Goal: Task Accomplishment & Management: Manage account settings

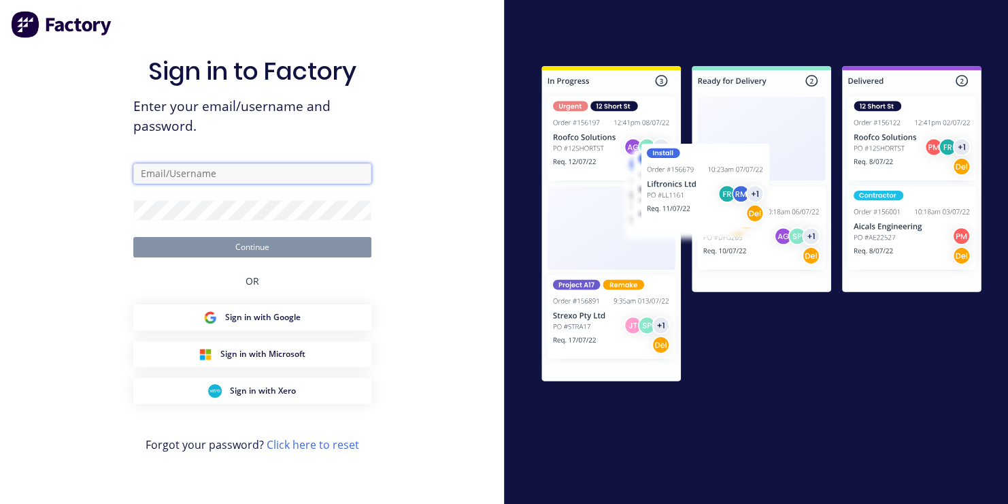
type input "[EMAIL_ADDRESS][DOMAIN_NAME]"
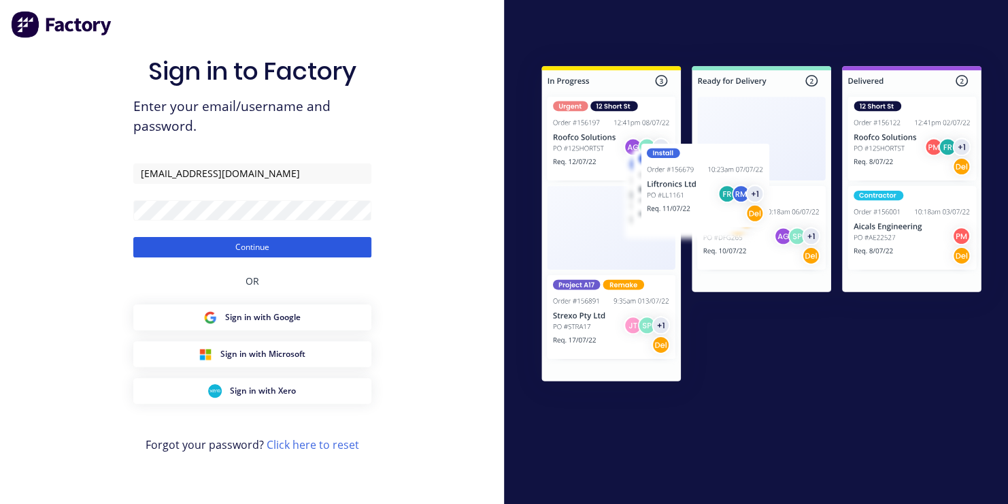
click at [263, 249] on button "Continue" at bounding box center [252, 247] width 238 height 20
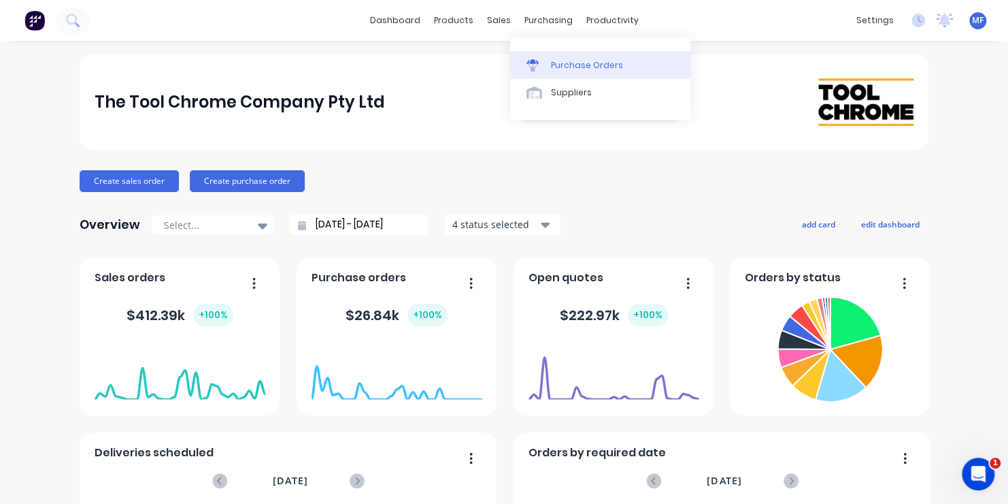
click at [555, 64] on div "Purchase Orders" at bounding box center [587, 65] width 72 height 12
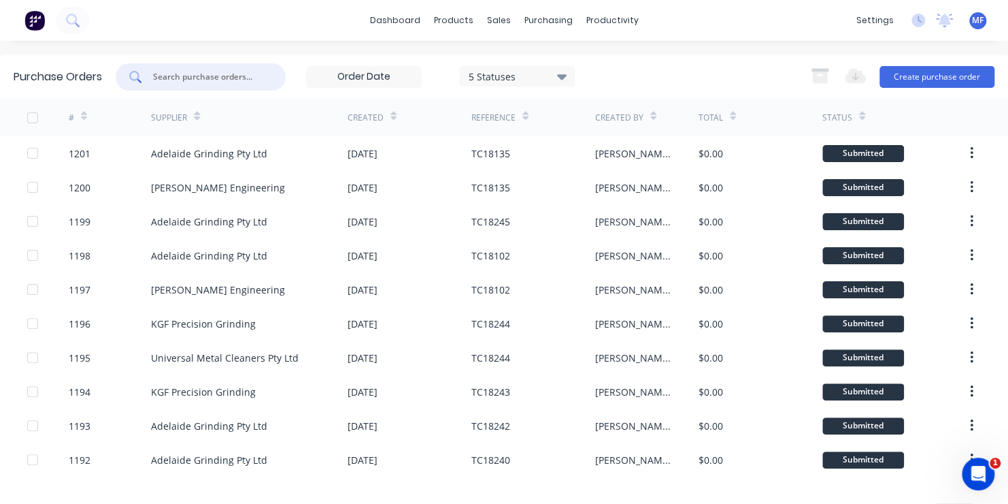
click at [208, 74] on input "text" at bounding box center [208, 77] width 113 height 14
type input "1149"
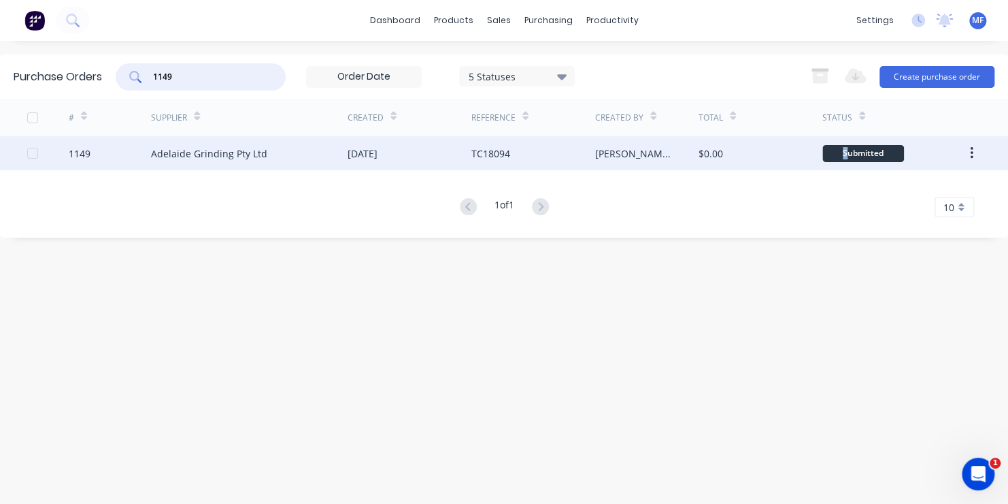
click at [845, 151] on div "Submitted" at bounding box center [864, 153] width 82 height 17
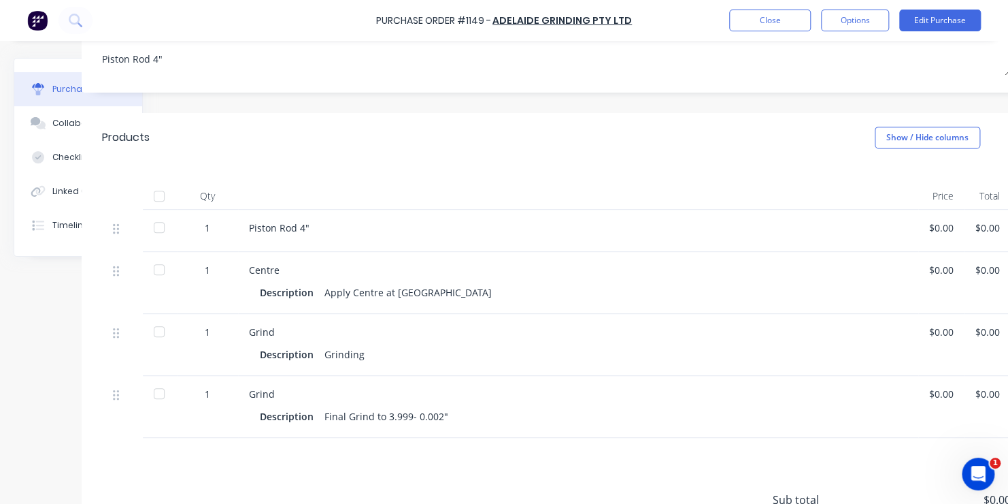
scroll to position [204, 109]
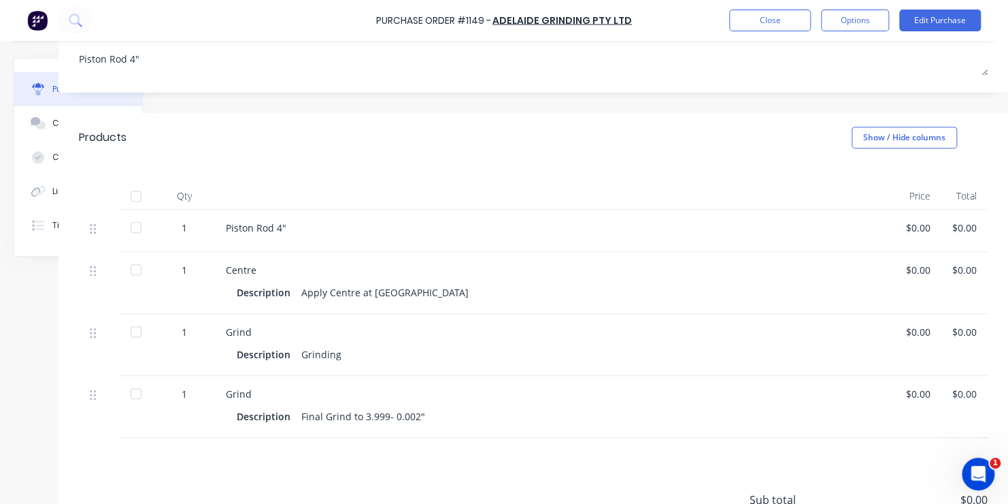
click at [913, 268] on div "$0.00" at bounding box center [918, 270] width 24 height 14
click at [934, 16] on button "Edit Purchase" at bounding box center [941, 21] width 82 height 22
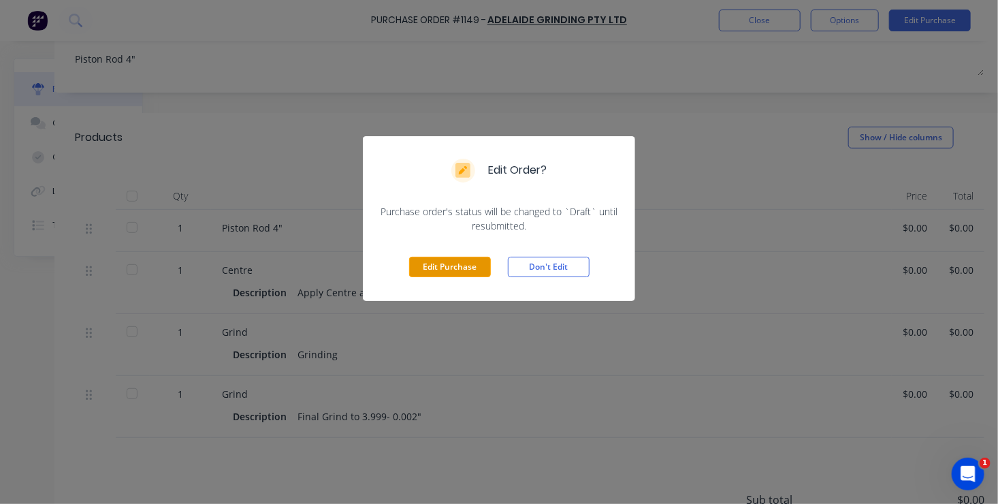
click at [461, 261] on button "Edit Purchase" at bounding box center [450, 267] width 82 height 20
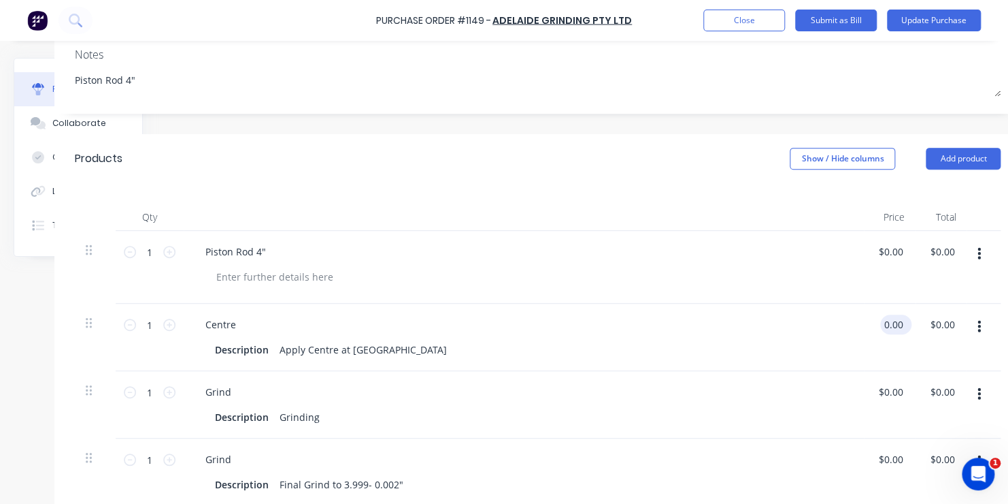
click at [887, 323] on input "0.00" at bounding box center [894, 324] width 26 height 20
click at [889, 323] on input "0.00" at bounding box center [894, 324] width 26 height 20
type input "$70.00"
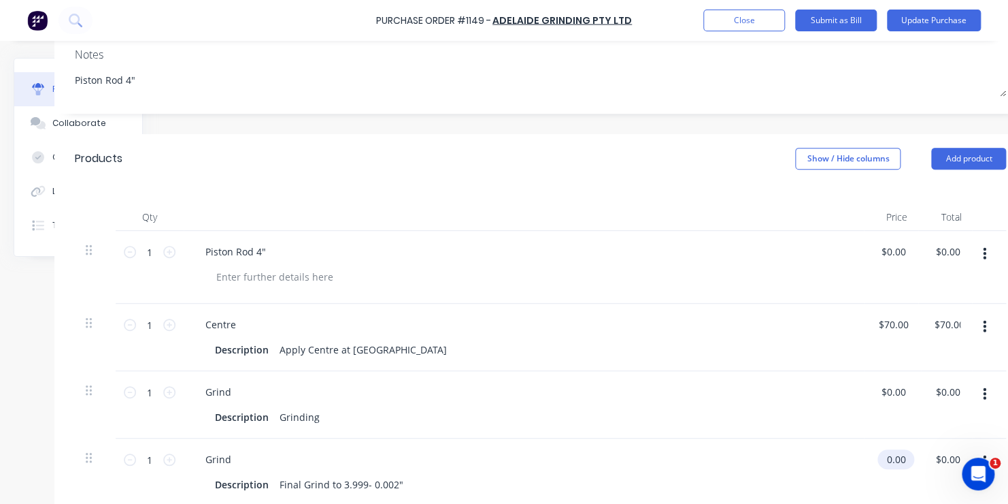
click at [891, 460] on input "0.00" at bounding box center [893, 459] width 31 height 20
click at [891, 460] on input "0.00" at bounding box center [899, 459] width 26 height 20
click at [893, 459] on input "0.00" at bounding box center [899, 459] width 26 height 20
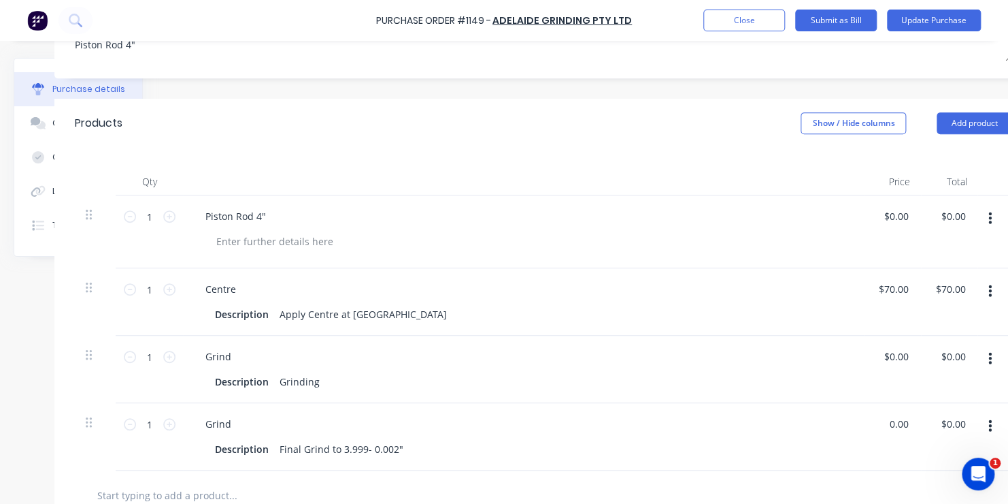
scroll to position [272, 109]
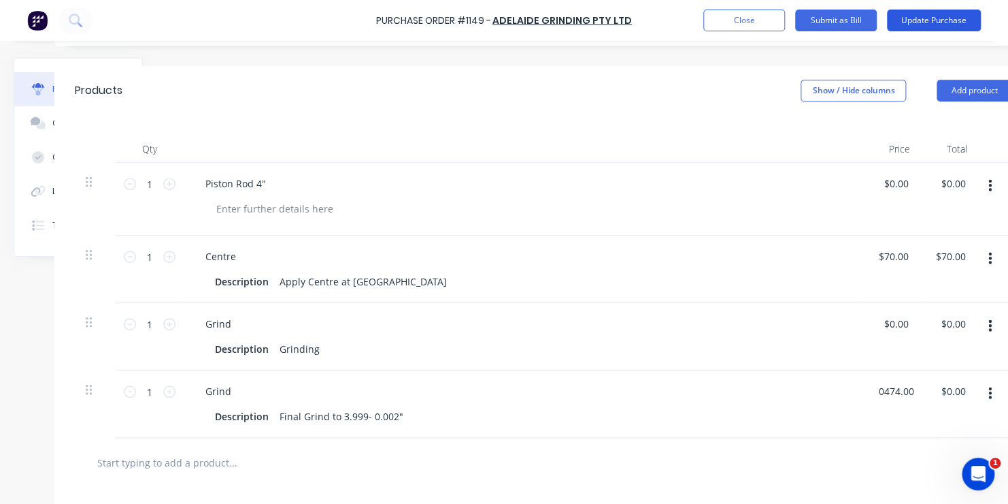
type input "$474.00"
click at [936, 19] on button "Update Purchase" at bounding box center [934, 21] width 94 height 22
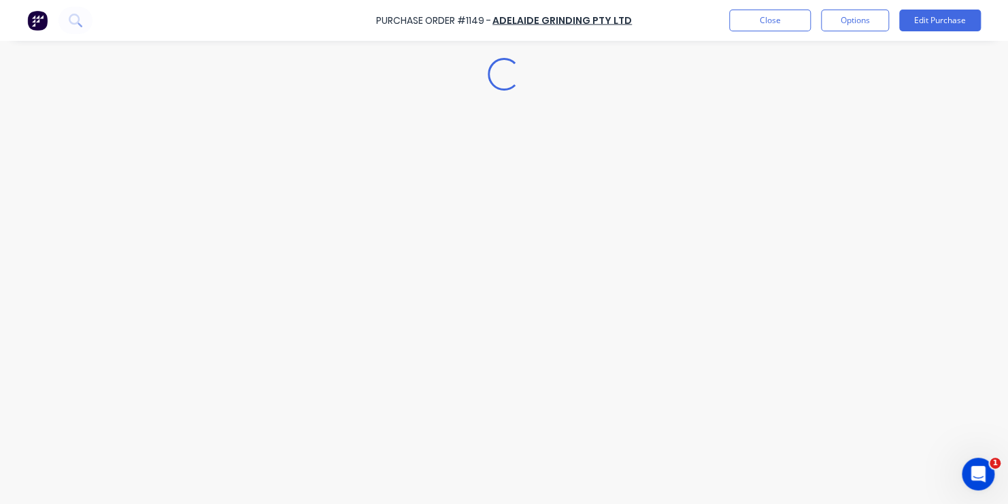
scroll to position [0, 0]
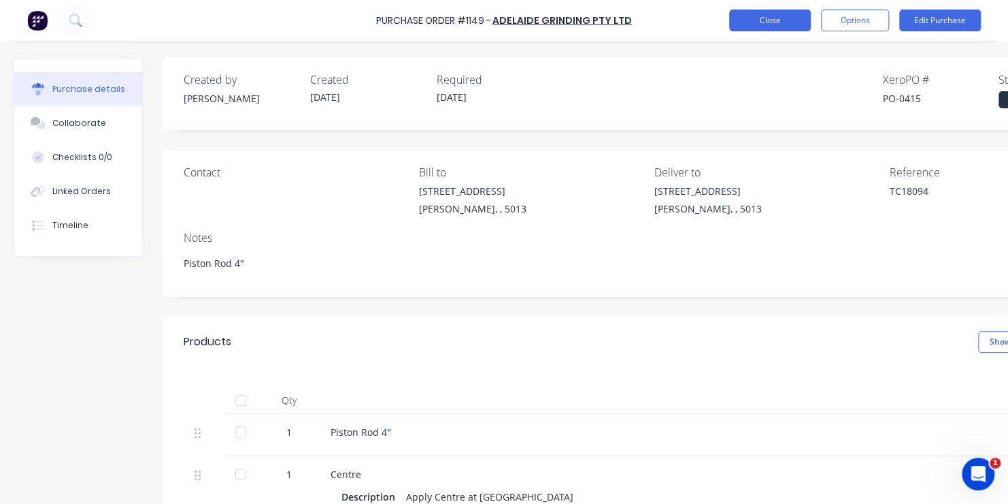
click at [770, 16] on button "Close" at bounding box center [770, 21] width 82 height 22
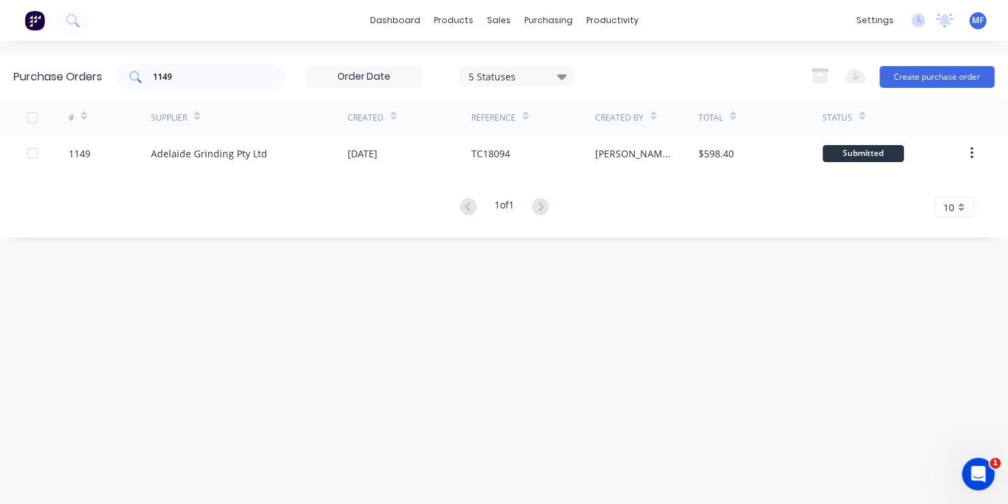
click at [175, 75] on input "1149" at bounding box center [208, 77] width 113 height 14
type input "1143"
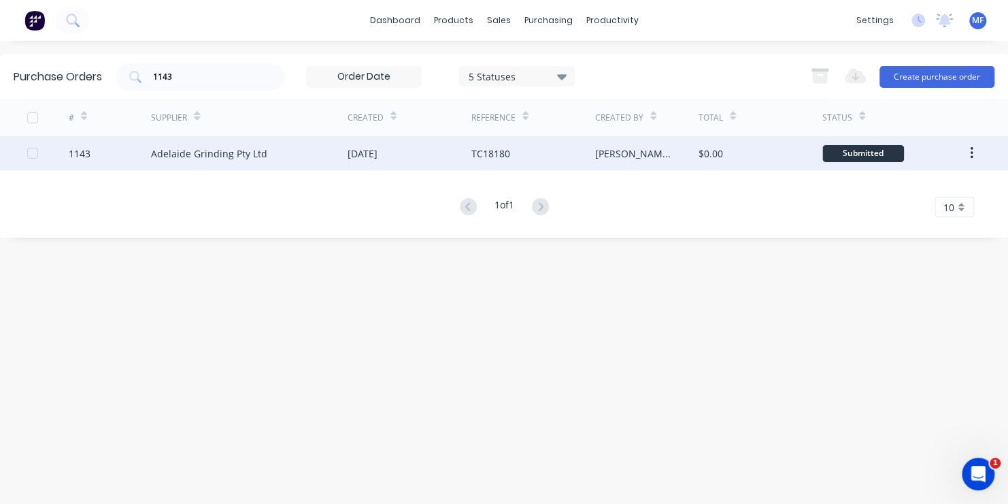
click at [880, 153] on div "Submitted" at bounding box center [864, 153] width 82 height 17
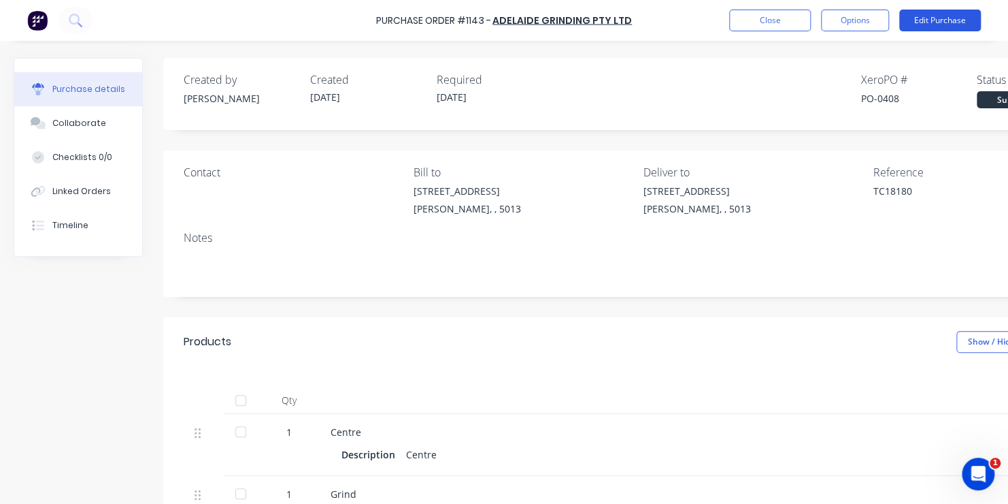
click at [936, 19] on button "Edit Purchase" at bounding box center [941, 21] width 82 height 22
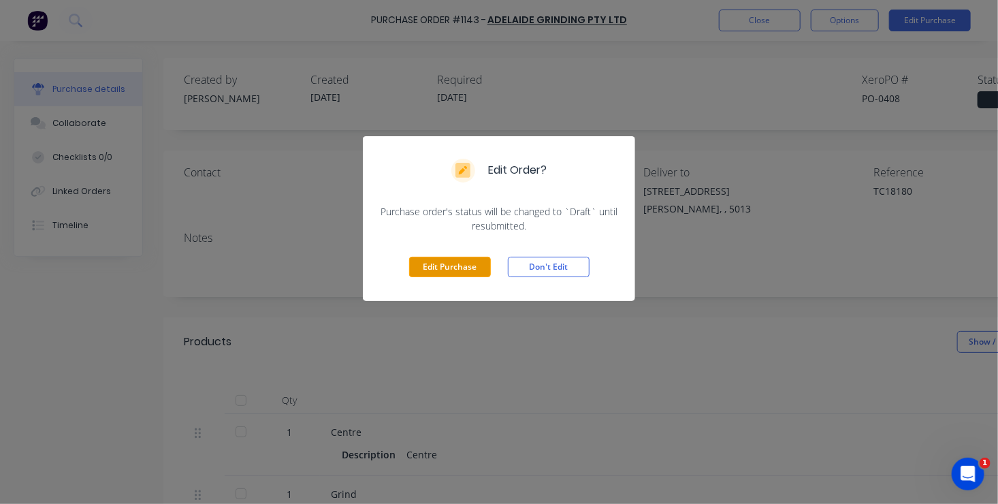
click at [447, 263] on button "Edit Purchase" at bounding box center [450, 267] width 82 height 20
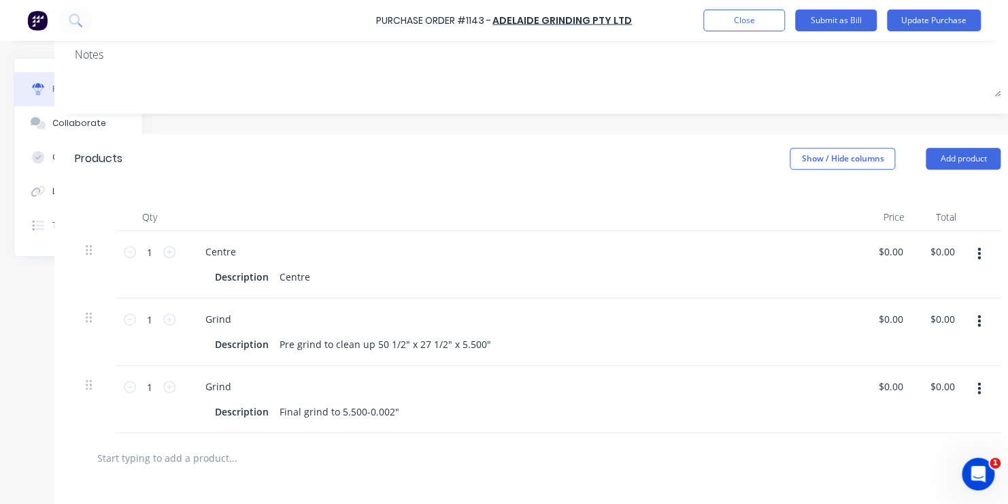
scroll to position [204, 133]
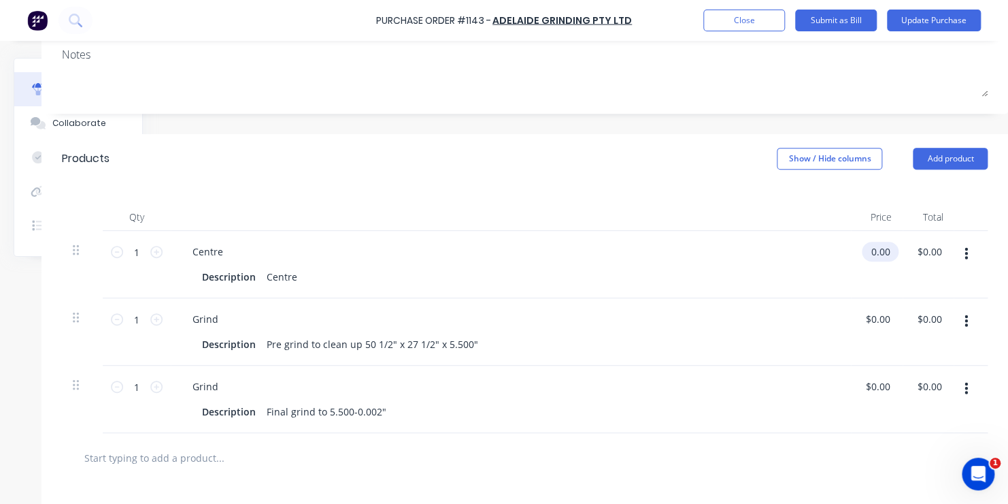
click at [866, 250] on input "0.00" at bounding box center [877, 252] width 31 height 20
click at [868, 250] on input "0.00" at bounding box center [881, 252] width 26 height 20
click at [868, 248] on input "0.00" at bounding box center [881, 252] width 26 height 20
type input "$70.00"
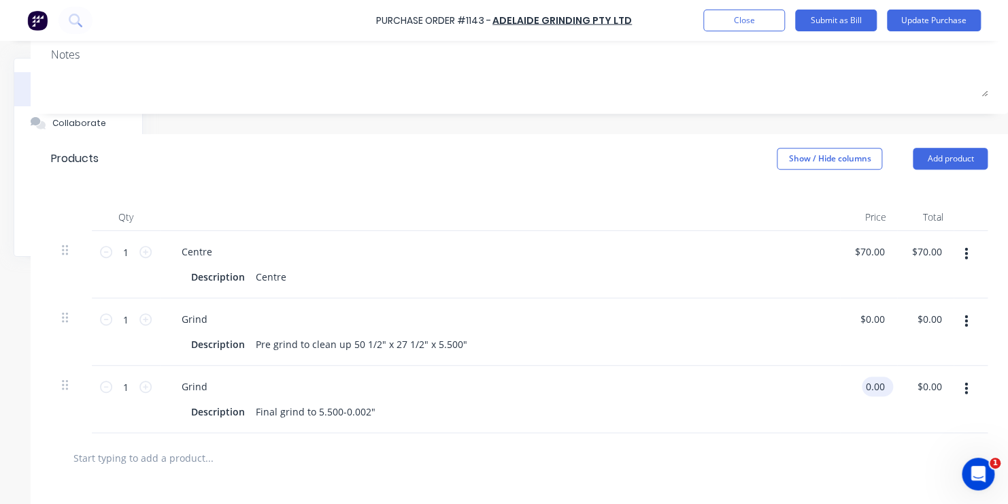
click at [867, 385] on input "0.00" at bounding box center [875, 386] width 26 height 20
click at [870, 385] on input "0.00" at bounding box center [875, 386] width 26 height 20
type input "$380.00"
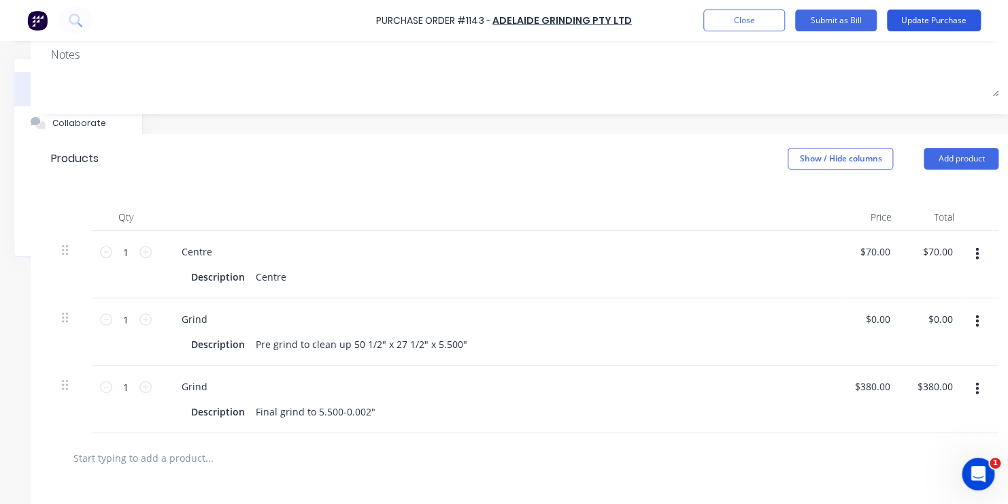
click at [929, 20] on button "Update Purchase" at bounding box center [934, 21] width 94 height 22
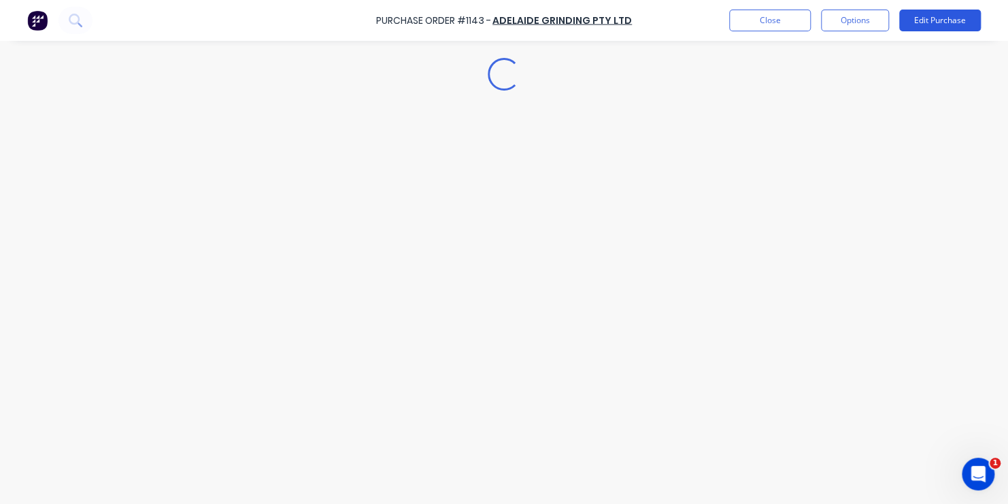
scroll to position [0, 0]
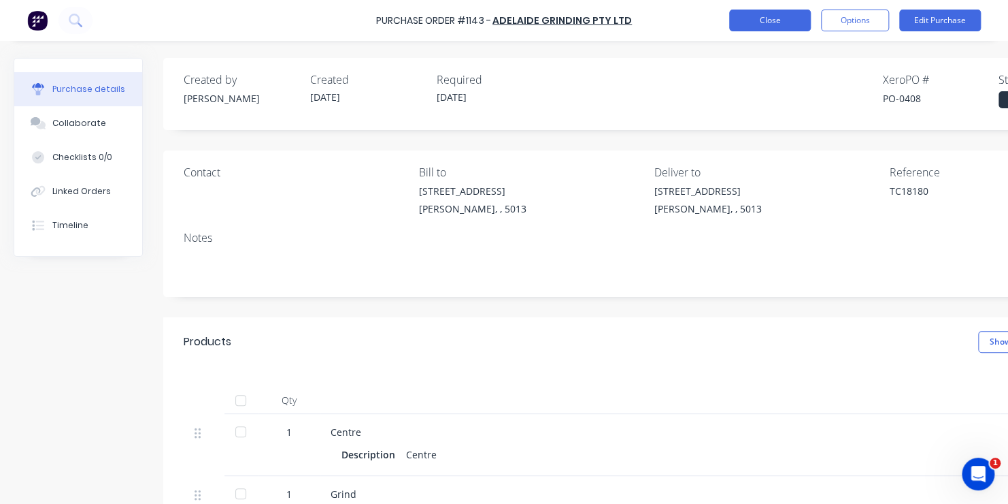
click at [763, 16] on button "Close" at bounding box center [770, 21] width 82 height 22
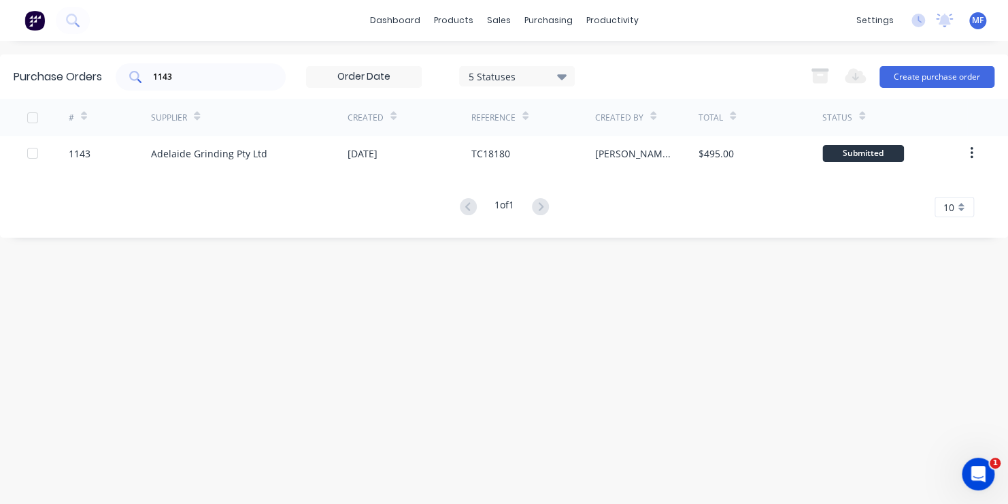
click at [186, 78] on input "1143" at bounding box center [208, 77] width 113 height 14
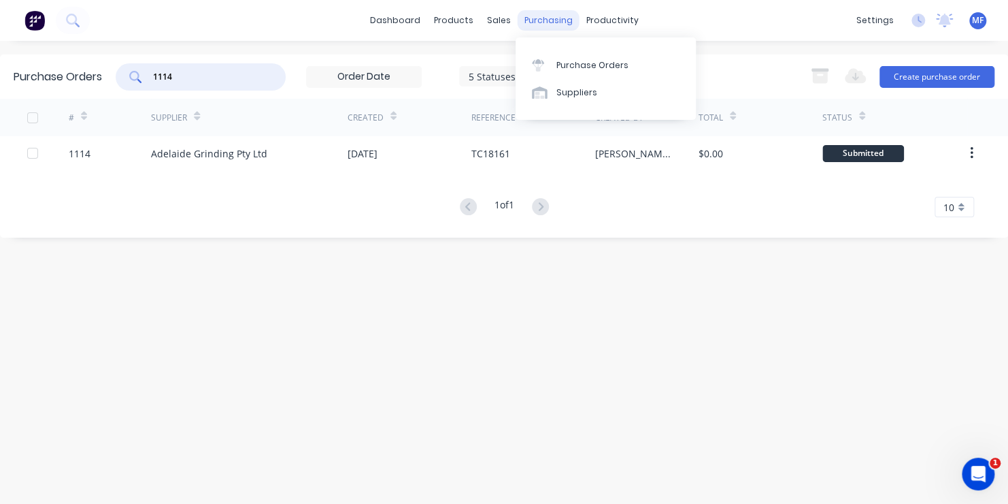
type input "1114"
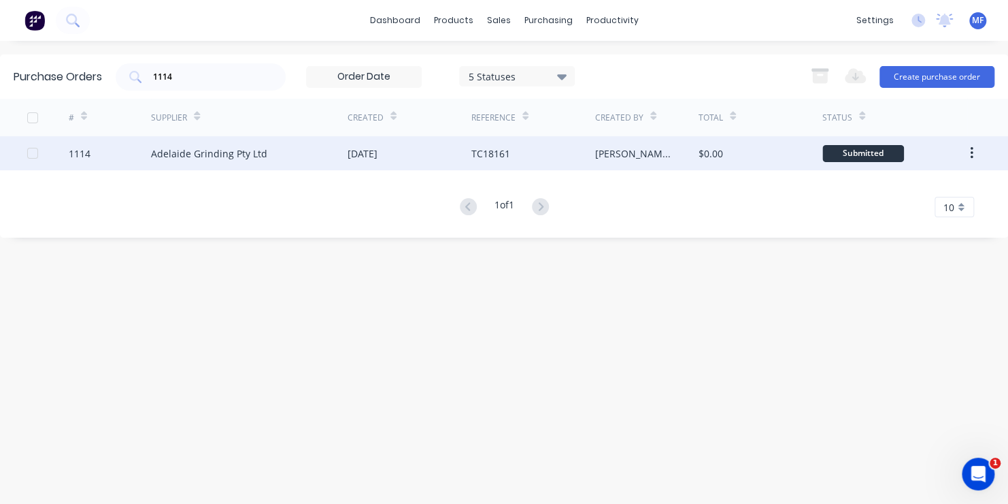
click at [864, 152] on div "Submitted" at bounding box center [864, 153] width 82 height 17
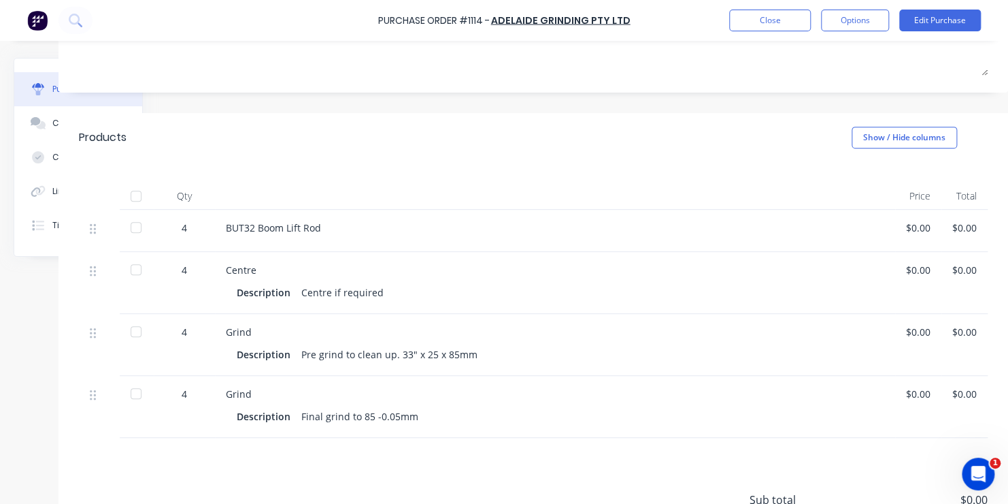
scroll to position [204, 109]
click at [911, 269] on div "$0.00" at bounding box center [918, 270] width 24 height 14
click at [942, 19] on button "Edit Purchase" at bounding box center [941, 21] width 82 height 22
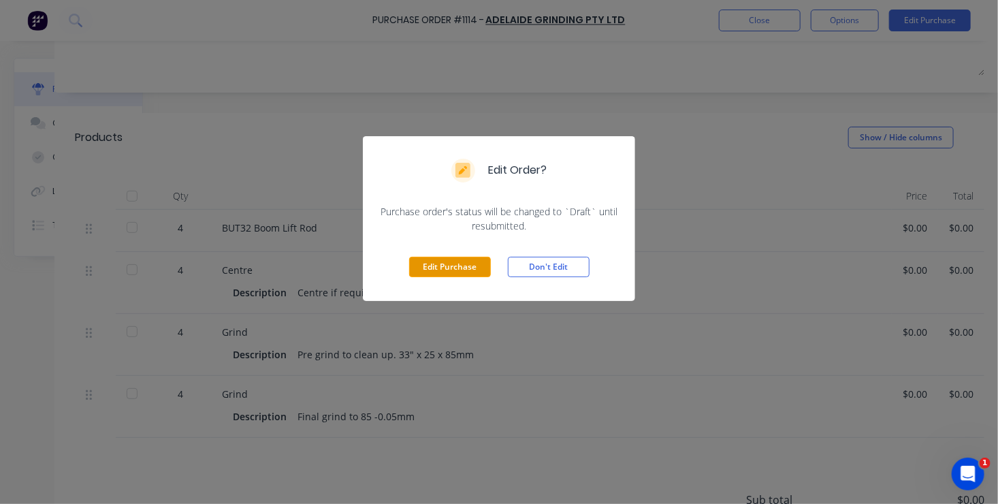
click at [450, 267] on button "Edit Purchase" at bounding box center [450, 267] width 82 height 20
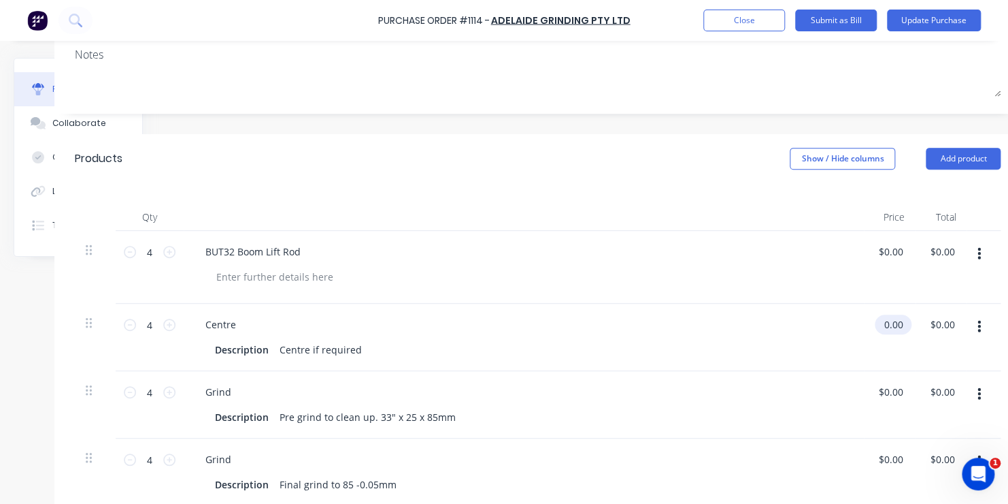
click at [889, 325] on input "0.00" at bounding box center [890, 324] width 31 height 20
click at [889, 325] on input "0.00" at bounding box center [894, 324] width 26 height 20
type input "$70.00"
type input "$280.00"
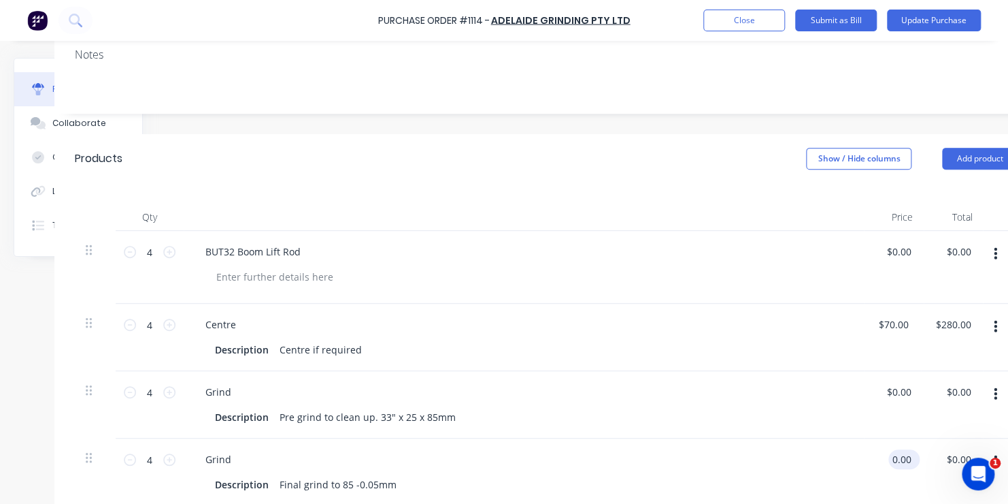
click at [891, 457] on input "0.00" at bounding box center [902, 459] width 26 height 20
click at [896, 458] on input "0.00" at bounding box center [902, 459] width 26 height 20
type input "$210.00"
type input "$840.00"
click at [940, 18] on button "Update Purchase" at bounding box center [934, 21] width 94 height 22
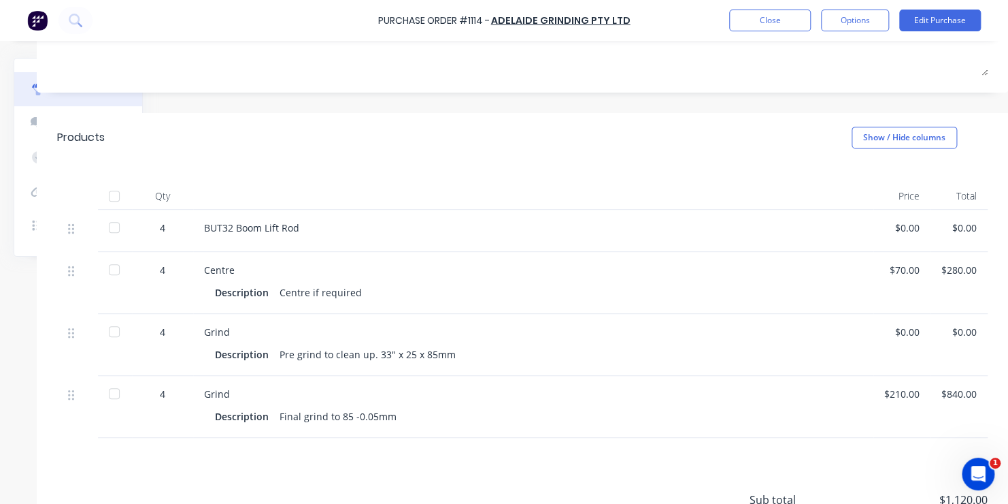
scroll to position [204, 136]
click at [772, 18] on button "Close" at bounding box center [770, 21] width 82 height 22
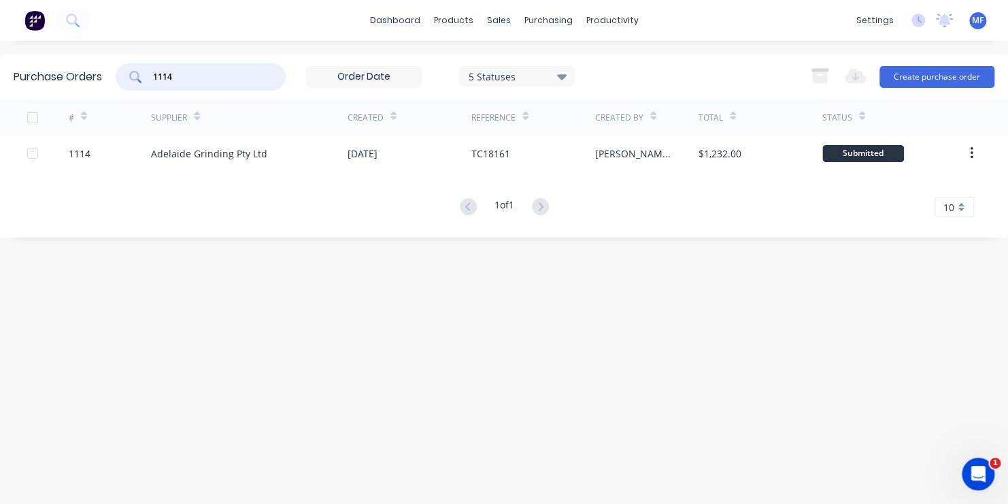
click at [183, 75] on input "1114" at bounding box center [208, 77] width 113 height 14
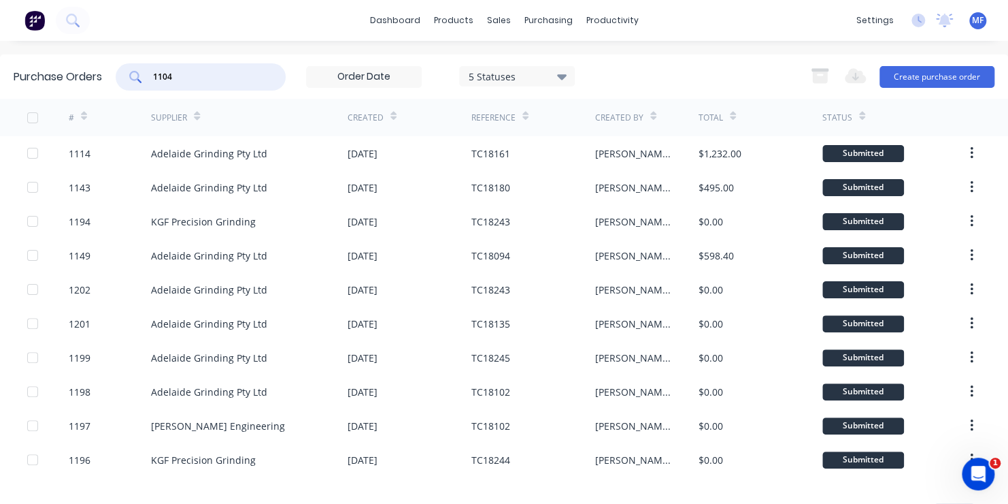
type input "1104"
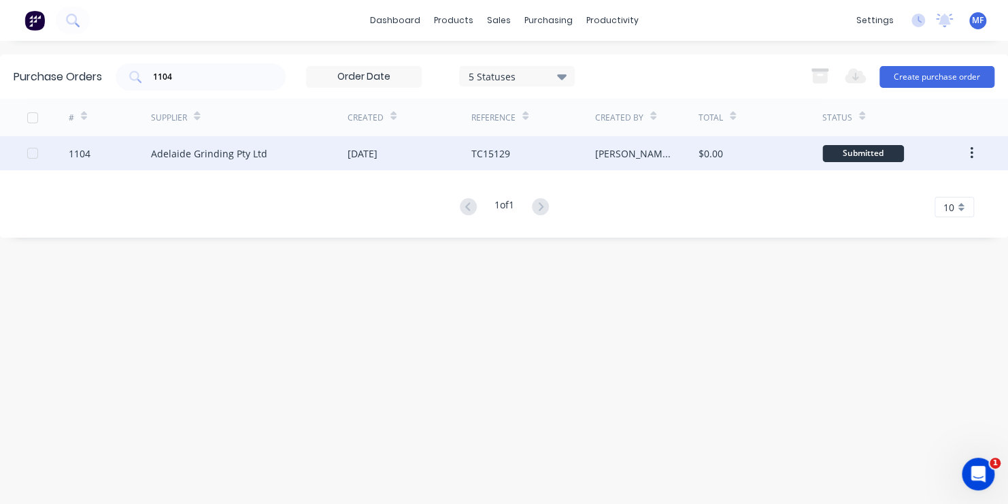
click at [866, 149] on div "Submitted" at bounding box center [864, 153] width 82 height 17
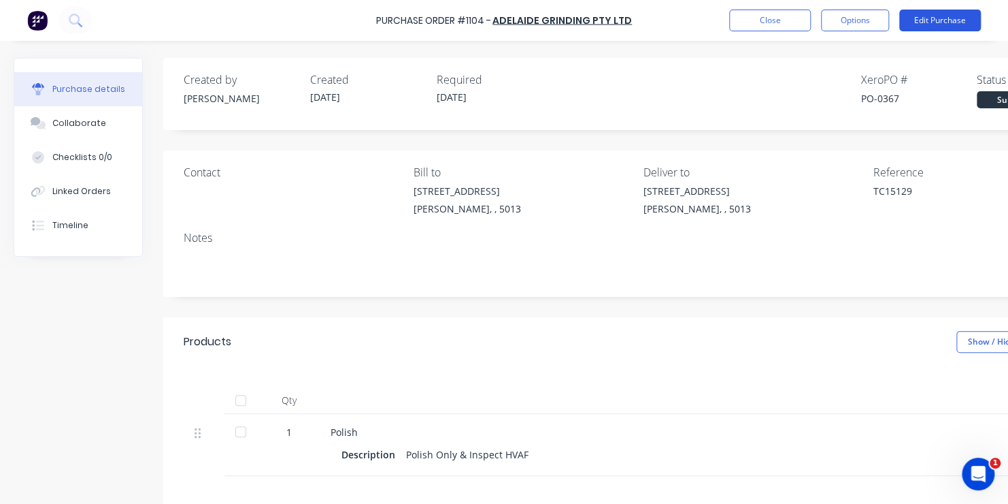
click at [942, 17] on button "Edit Purchase" at bounding box center [941, 21] width 82 height 22
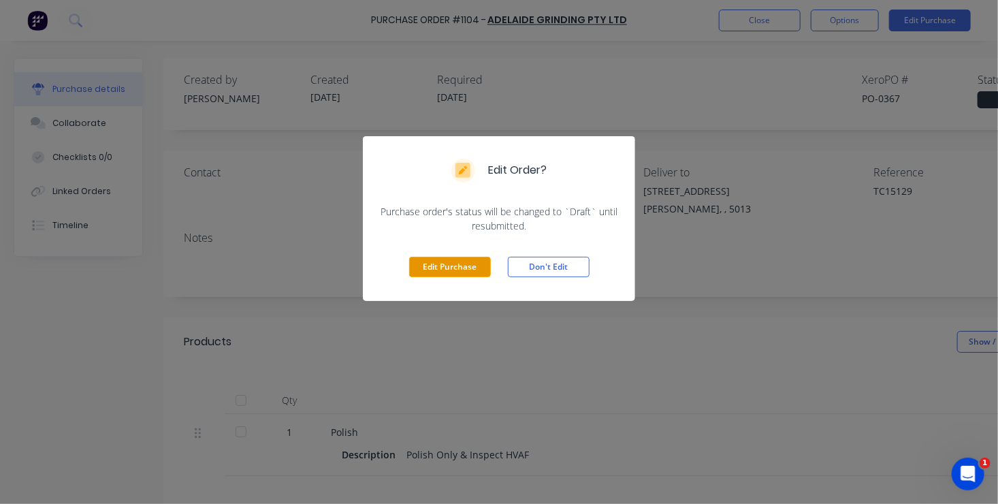
click at [450, 265] on button "Edit Purchase" at bounding box center [450, 267] width 82 height 20
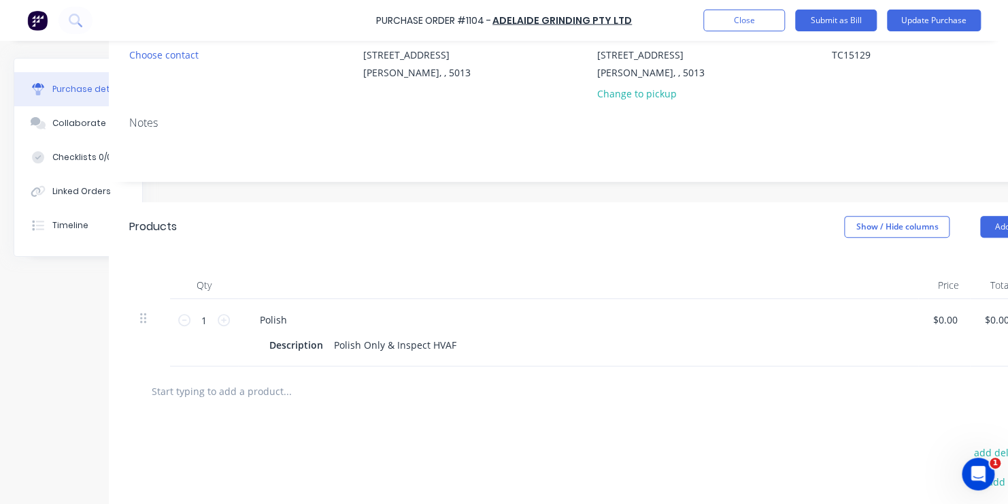
scroll to position [136, 82]
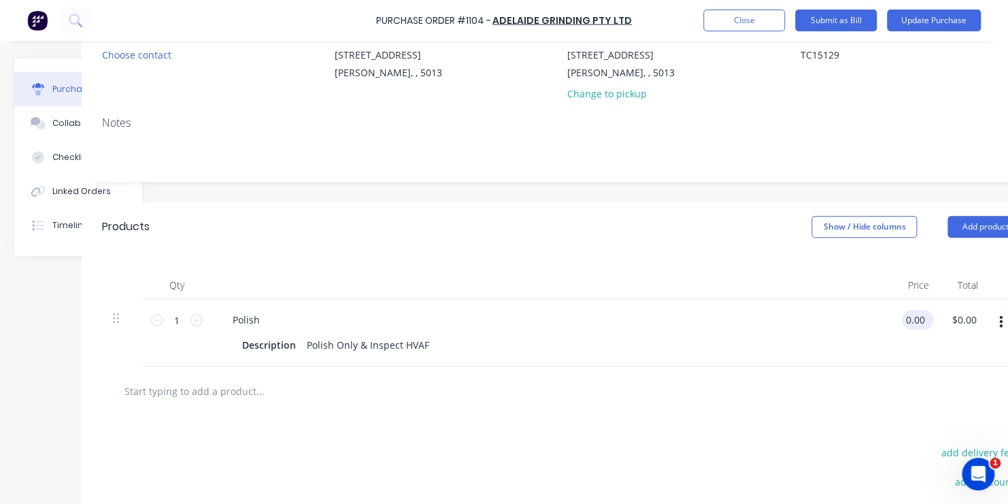
click at [916, 318] on input "0.00" at bounding box center [915, 320] width 26 height 20
click at [912, 320] on input "0.00" at bounding box center [915, 320] width 26 height 20
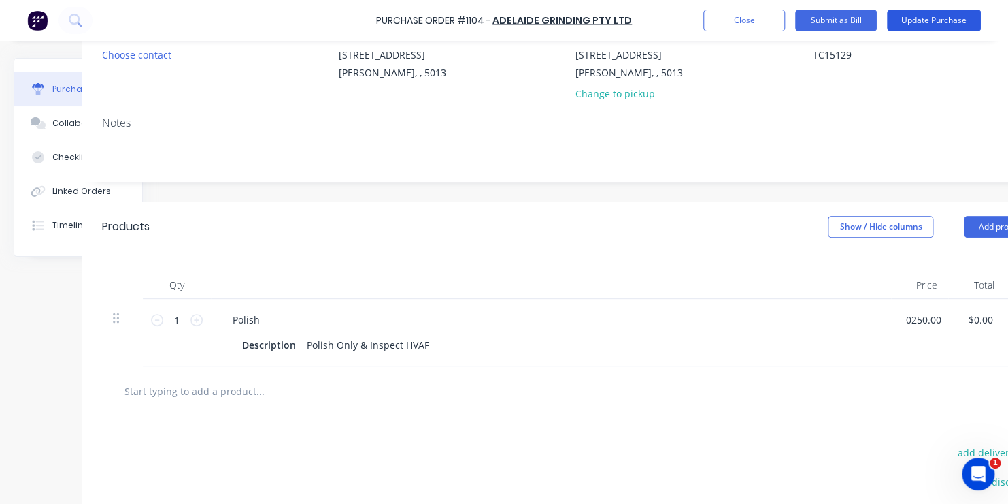
type input "$250.00"
click at [934, 19] on button "Update Purchase" at bounding box center [934, 21] width 94 height 22
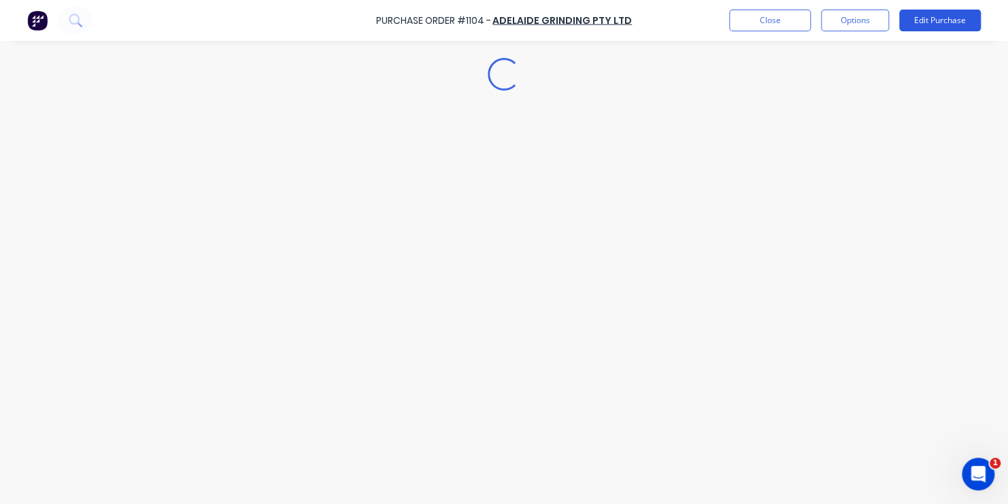
scroll to position [0, 0]
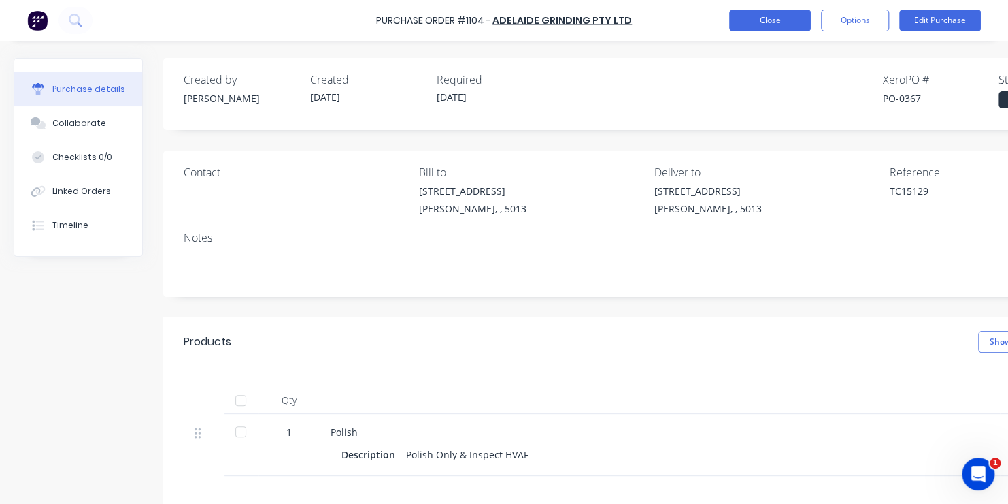
click at [755, 20] on button "Close" at bounding box center [770, 21] width 82 height 22
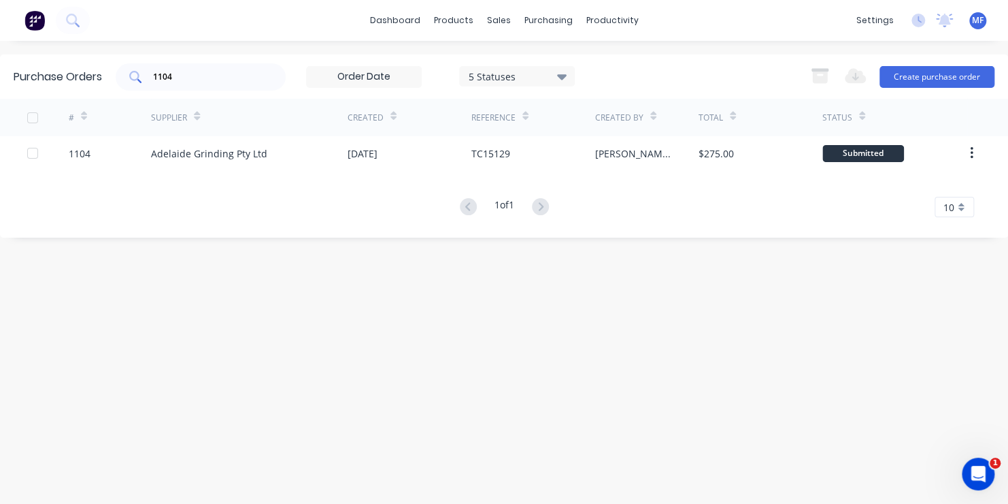
click at [173, 76] on input "1104" at bounding box center [208, 77] width 113 height 14
type input "1150"
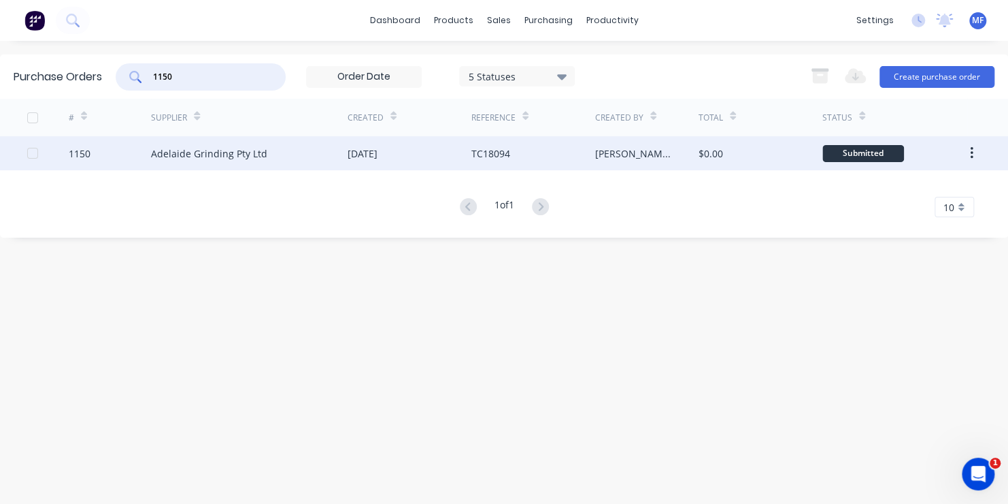
click at [865, 151] on div "Submitted" at bounding box center [864, 153] width 82 height 17
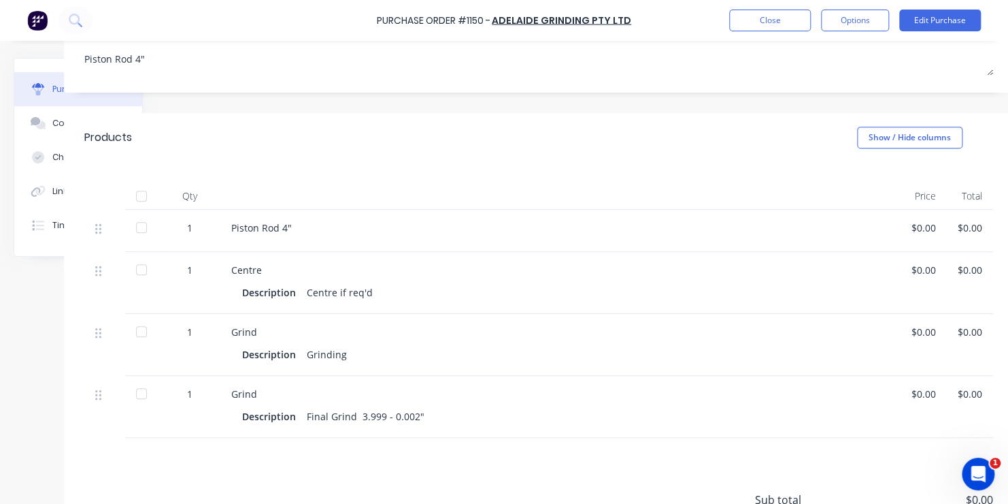
scroll to position [204, 109]
click at [913, 269] on div "$0.00" at bounding box center [918, 270] width 24 height 14
click at [935, 19] on button "Edit Purchase" at bounding box center [941, 21] width 82 height 22
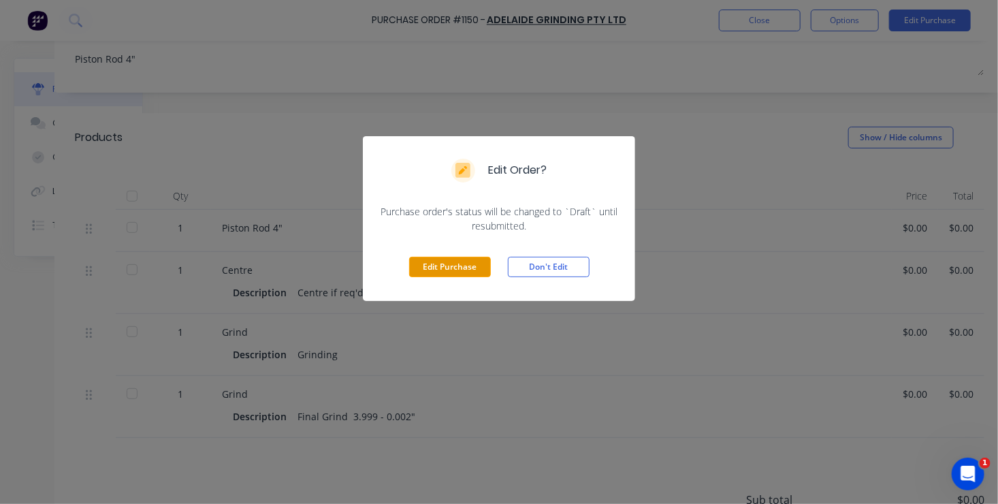
click at [438, 267] on button "Edit Purchase" at bounding box center [450, 267] width 82 height 20
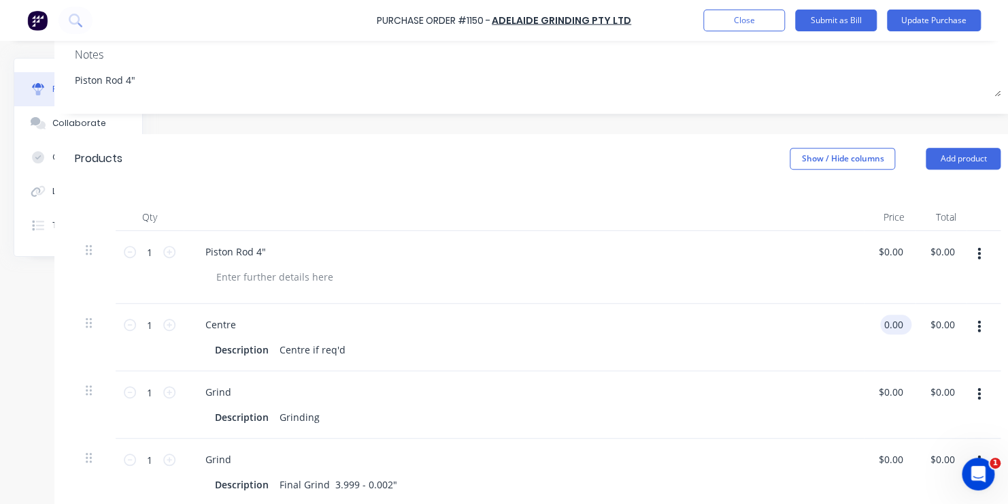
click at [889, 327] on input "0.00" at bounding box center [894, 324] width 26 height 20
type input "$70.00"
click at [891, 460] on input "0.00" at bounding box center [899, 459] width 26 height 20
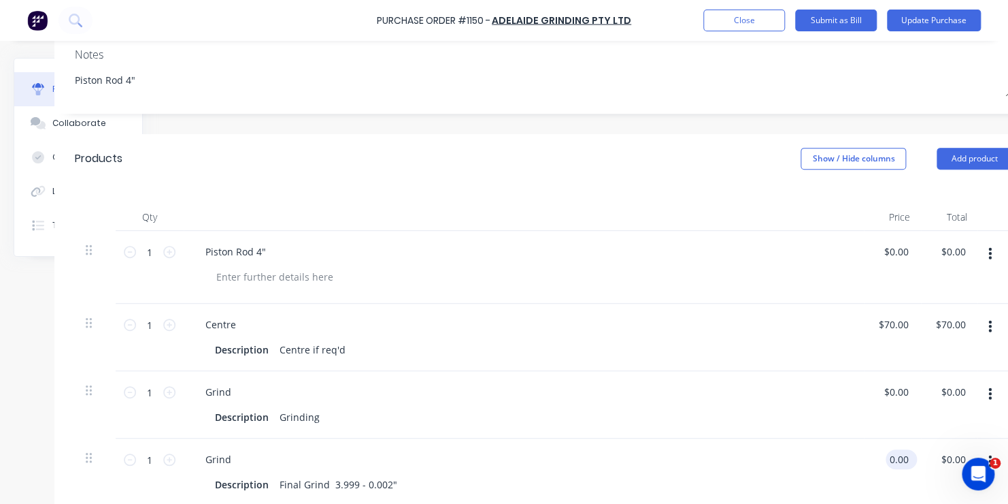
click at [891, 460] on input "0.00" at bounding box center [899, 459] width 26 height 20
click at [893, 460] on input "0.00" at bounding box center [899, 459] width 26 height 20
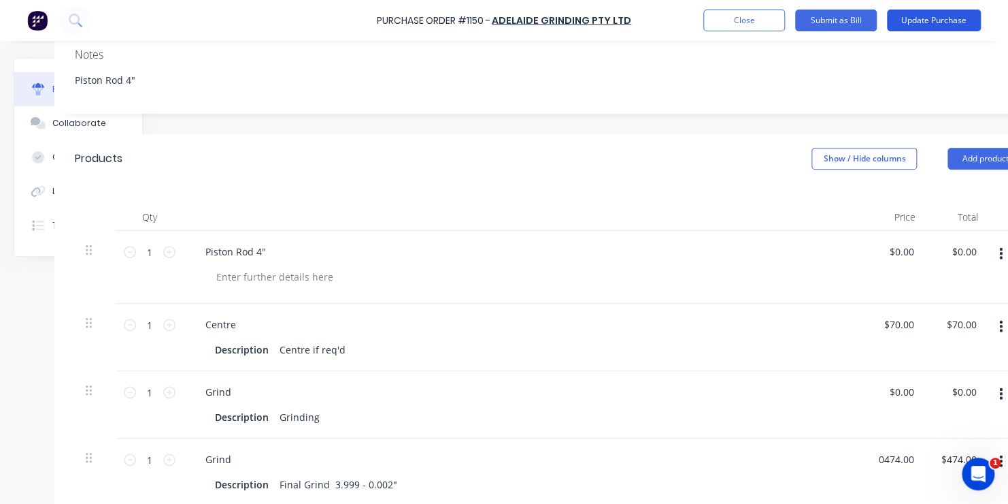
type input "$474.00"
click at [937, 18] on button "Update Purchase" at bounding box center [934, 21] width 94 height 22
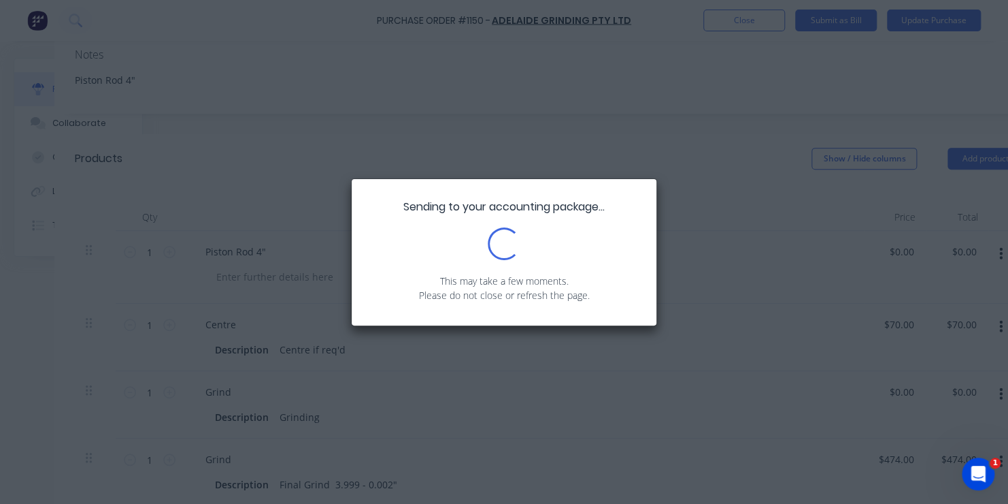
scroll to position [0, 0]
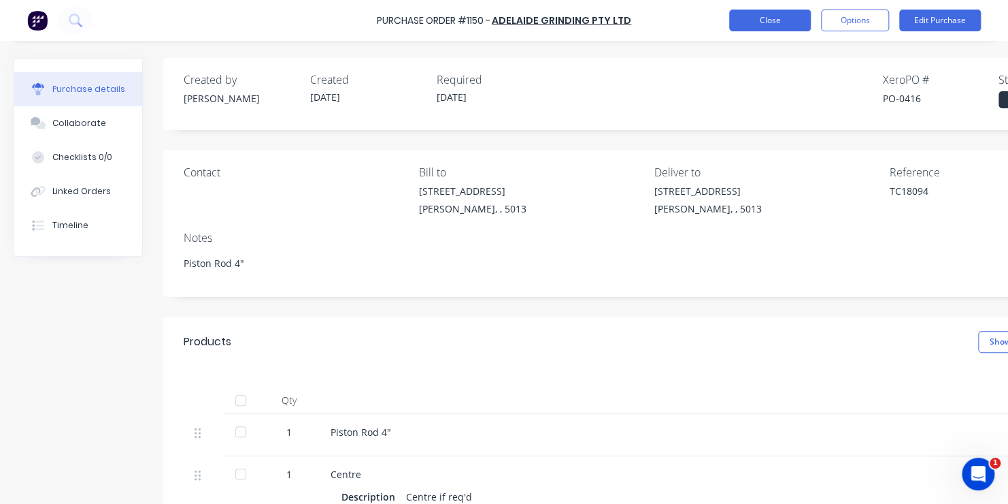
click at [764, 18] on button "Close" at bounding box center [770, 21] width 82 height 22
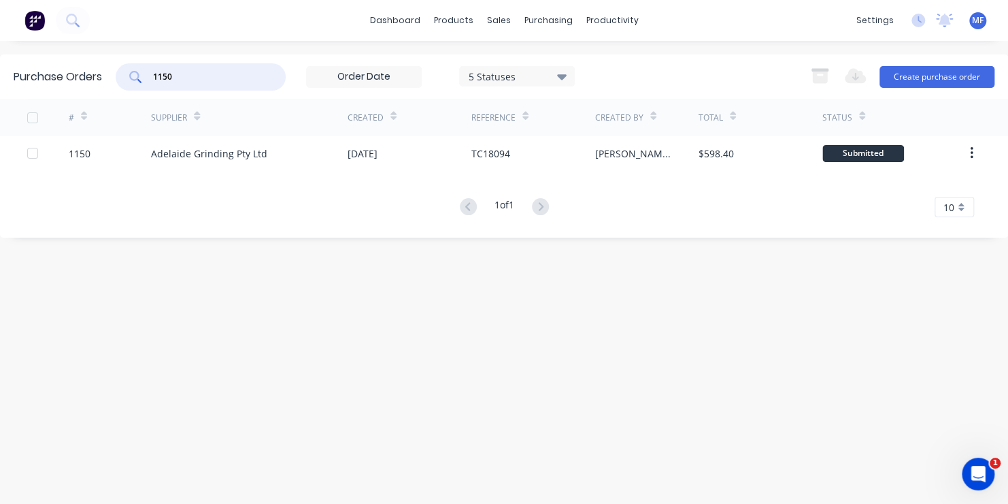
click at [175, 78] on input "1150" at bounding box center [208, 77] width 113 height 14
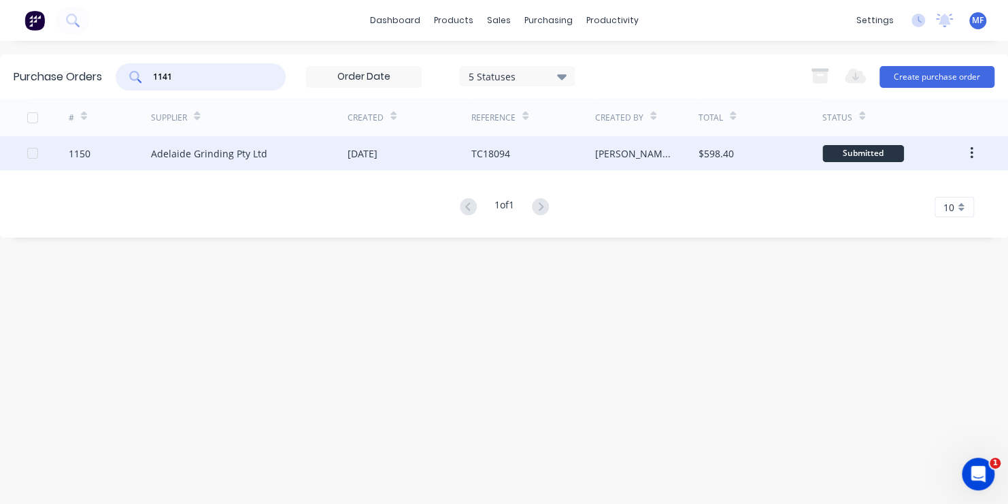
type input "1141"
click at [883, 152] on div "Submitted" at bounding box center [864, 153] width 82 height 17
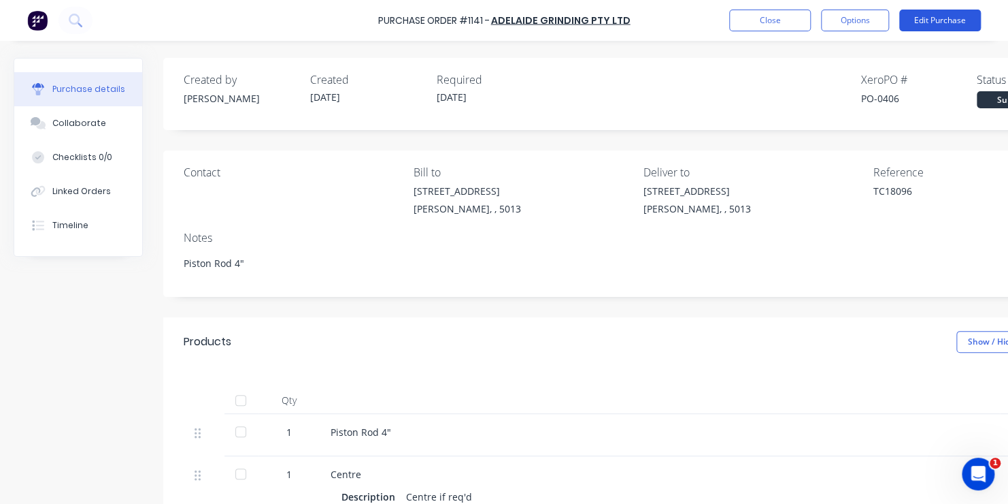
click at [959, 18] on button "Edit Purchase" at bounding box center [941, 21] width 82 height 22
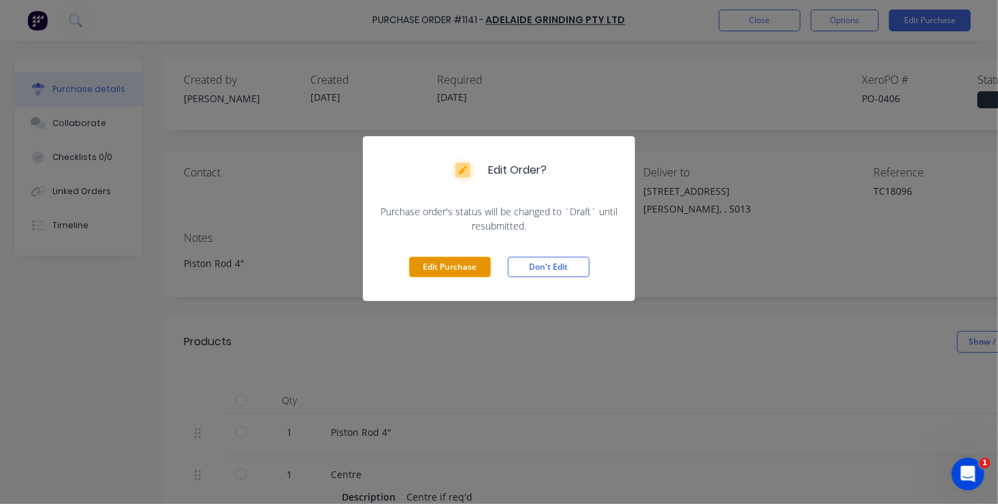
click at [469, 262] on button "Edit Purchase" at bounding box center [450, 267] width 82 height 20
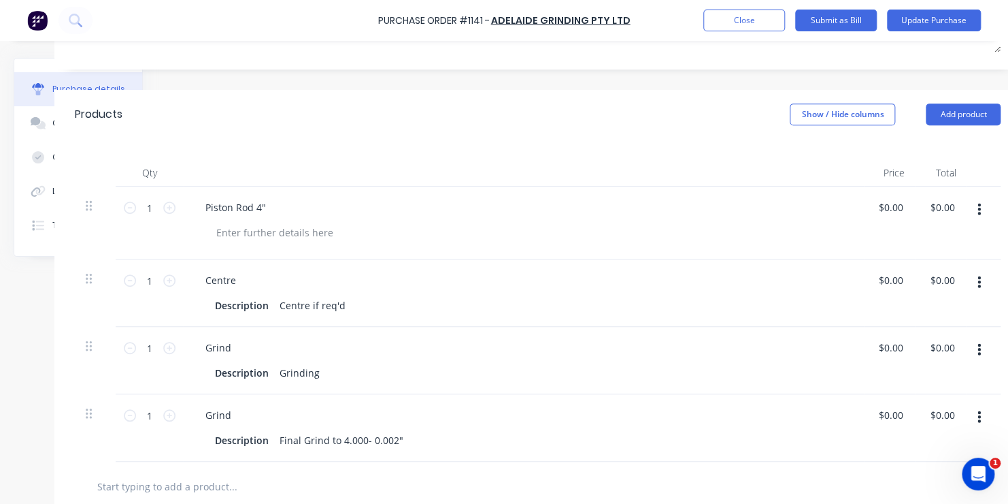
scroll to position [272, 109]
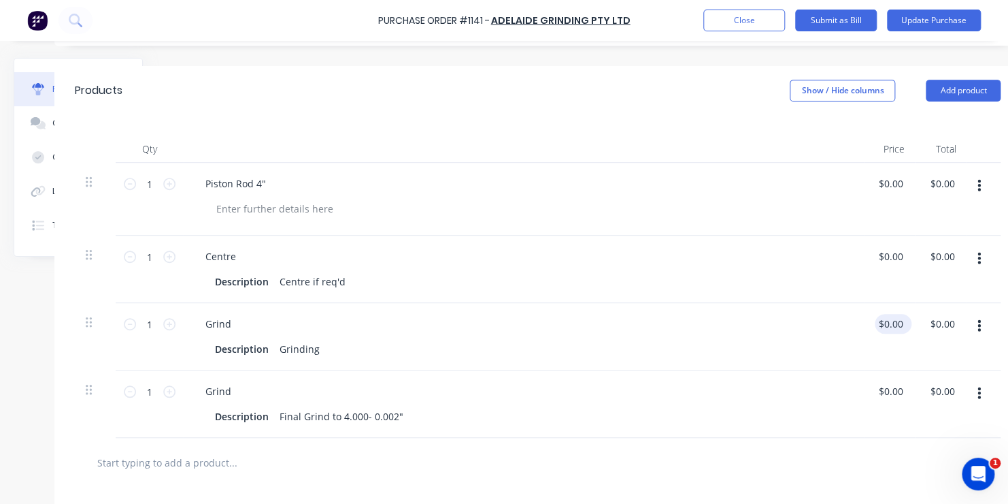
type input "0.00"
click at [889, 324] on input "0.00" at bounding box center [894, 324] width 26 height 20
type input "0.00"
type input "$0.00"
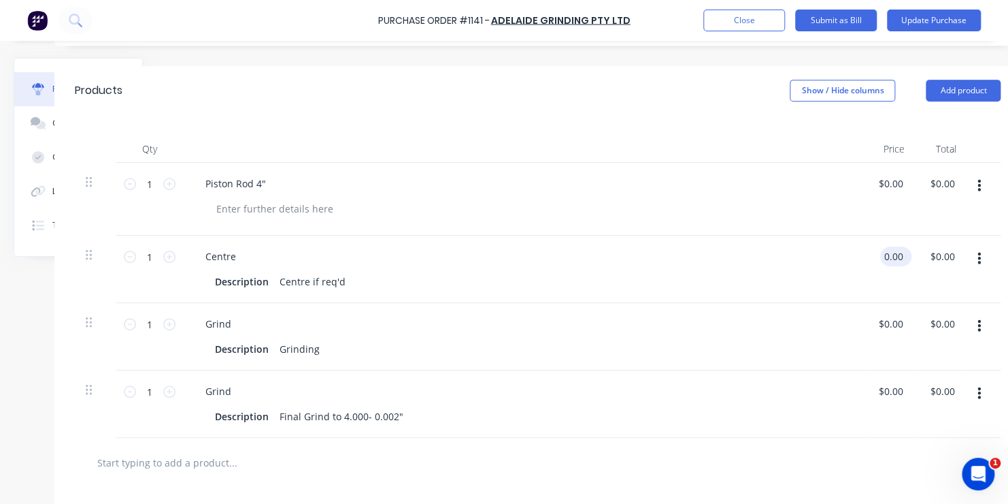
click at [889, 256] on input "0.00" at bounding box center [894, 256] width 26 height 20
type input "$70.00"
click at [892, 389] on input "0.00" at bounding box center [893, 391] width 31 height 20
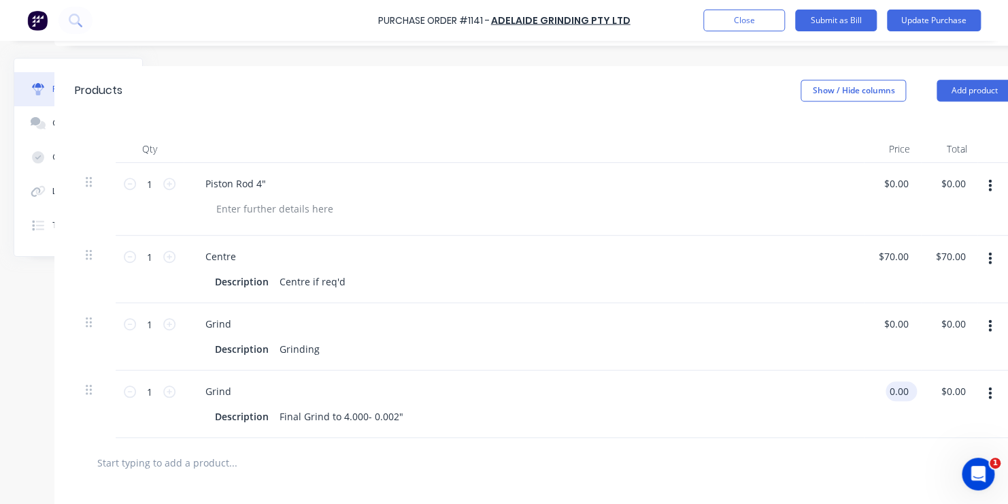
click at [894, 389] on input "0.00" at bounding box center [899, 391] width 26 height 20
type input "$474.00"
click at [929, 18] on button "Update Purchase" at bounding box center [934, 21] width 94 height 22
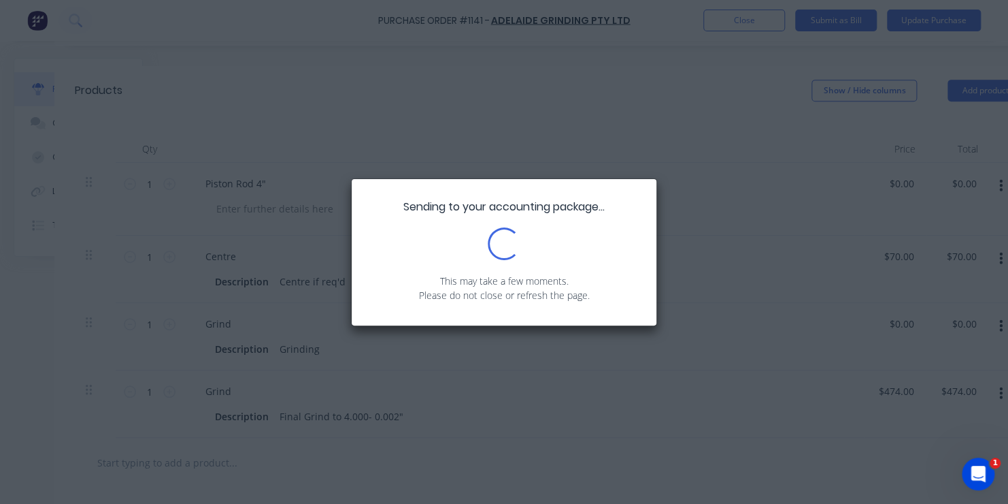
scroll to position [0, 0]
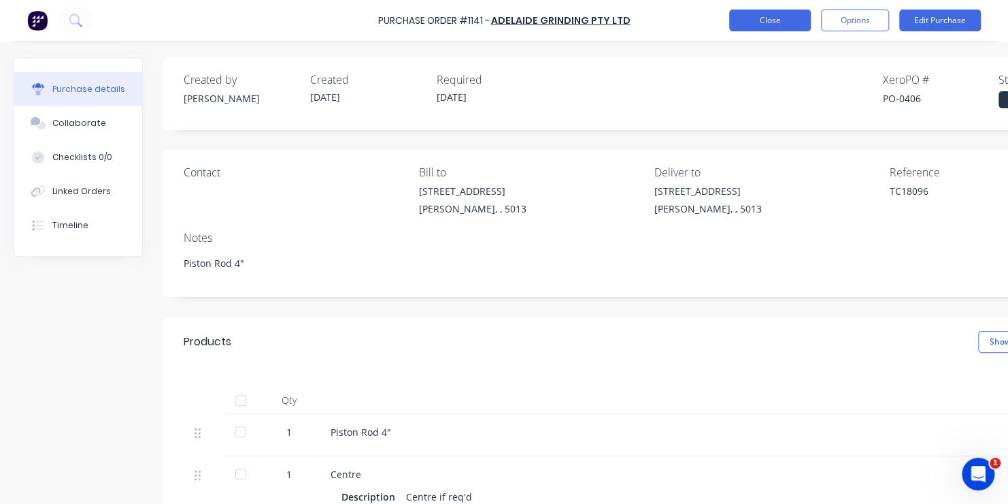
click at [764, 18] on button "Close" at bounding box center [770, 21] width 82 height 22
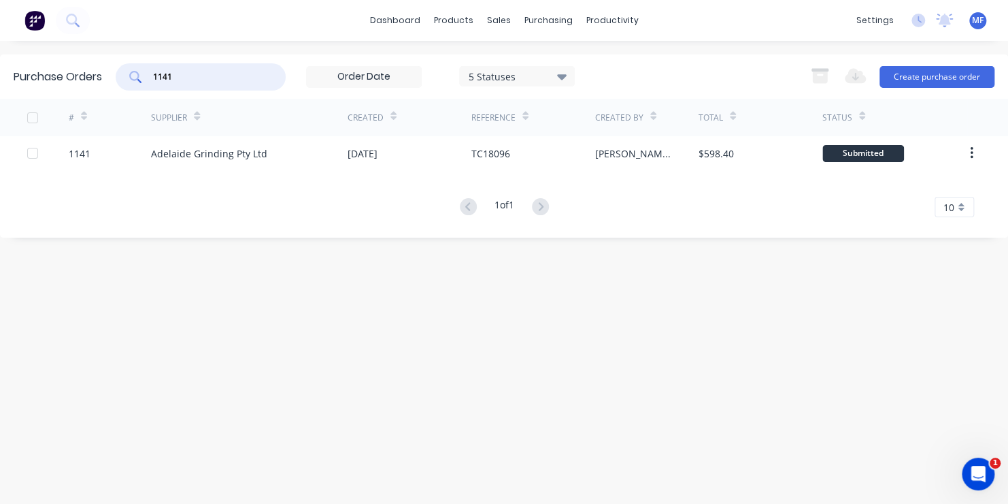
click at [173, 76] on input "1141" at bounding box center [208, 77] width 113 height 14
type input "1149"
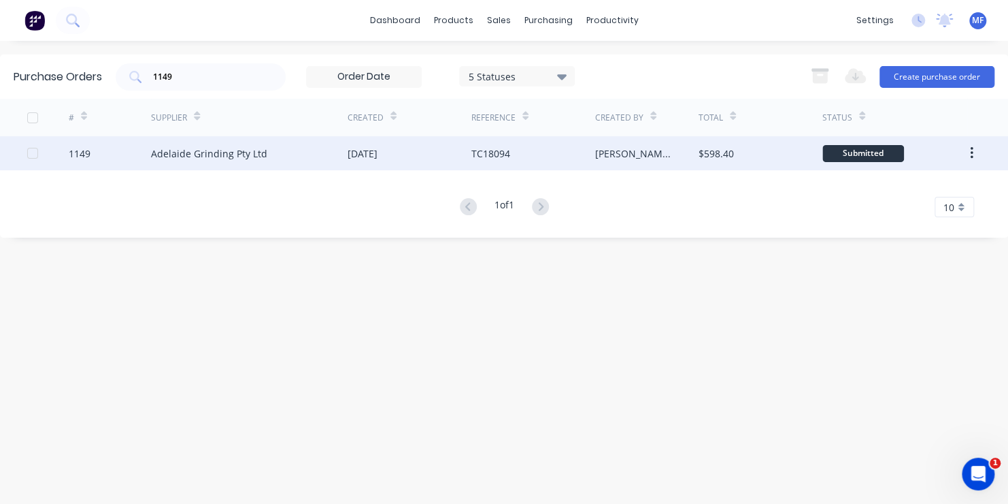
click at [874, 150] on div "Submitted" at bounding box center [864, 153] width 82 height 17
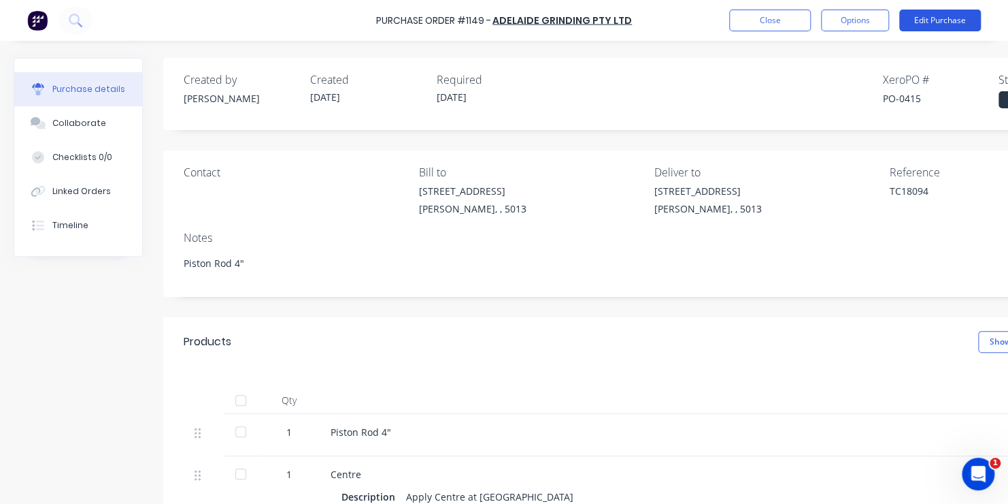
click at [923, 18] on button "Edit Purchase" at bounding box center [941, 21] width 82 height 22
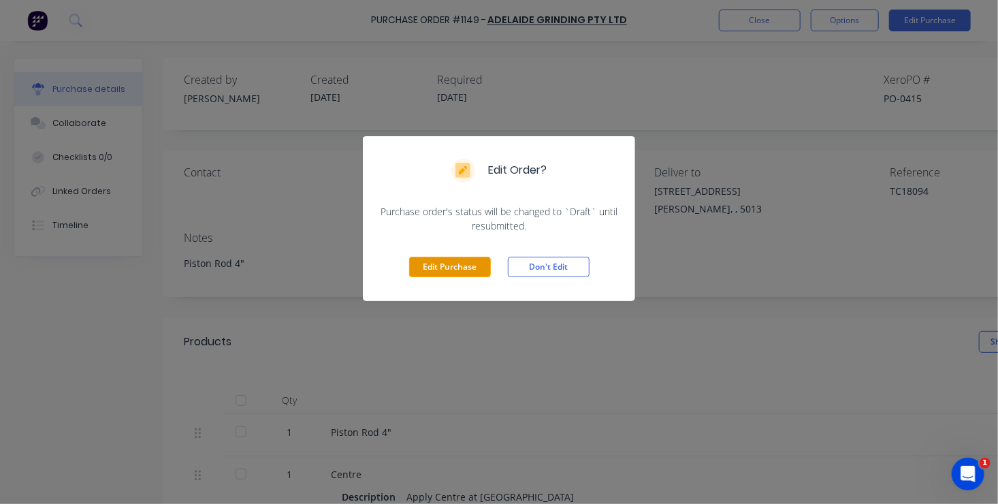
click at [453, 264] on button "Edit Purchase" at bounding box center [450, 267] width 82 height 20
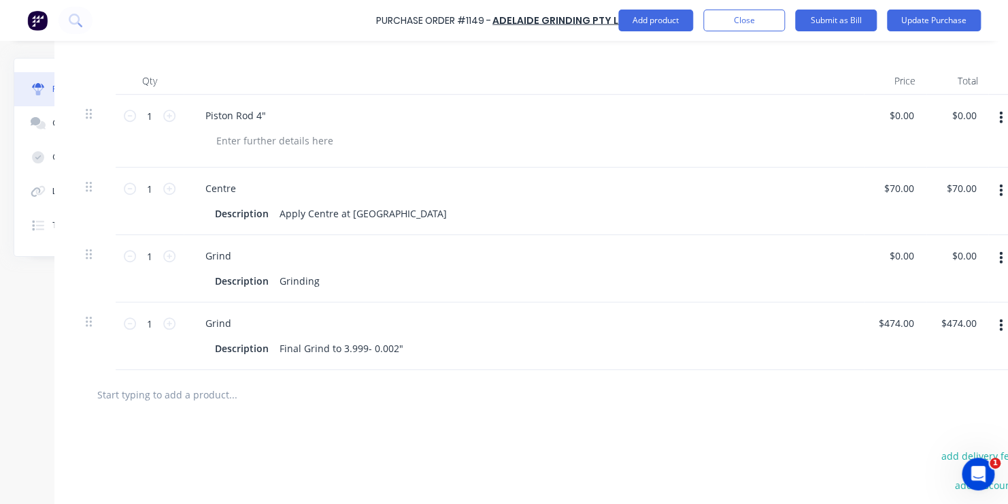
scroll to position [340, 136]
